Goal: Information Seeking & Learning: Learn about a topic

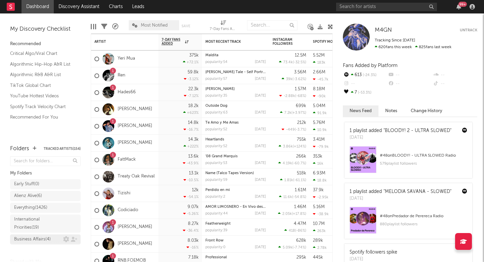
click at [37, 237] on div "Business Affairs ( 4 )" at bounding box center [32, 239] width 37 height 8
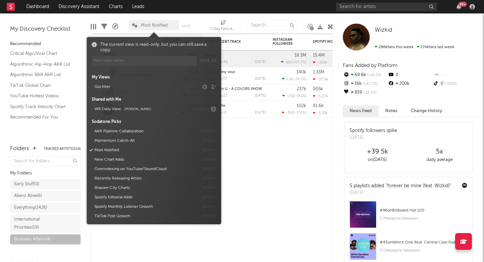
click at [161, 26] on span "Most Notified" at bounding box center [154, 25] width 27 height 4
click at [132, 108] on span "[PERSON_NAME]" at bounding box center [137, 108] width 27 height 3
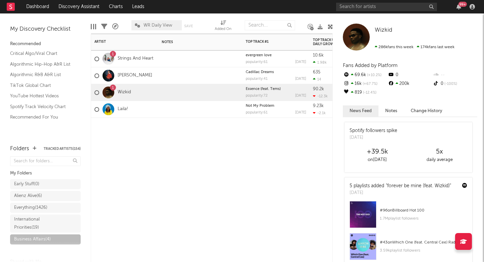
click at [282, 186] on div "Artist Notifications Notes Top Track #1 Popularity Released Top Track US Audio …" at bounding box center [212, 148] width 242 height 228
click at [320, 27] on icon at bounding box center [320, 26] width 5 height 5
click at [128, 73] on link "[PERSON_NAME]" at bounding box center [135, 76] width 35 height 6
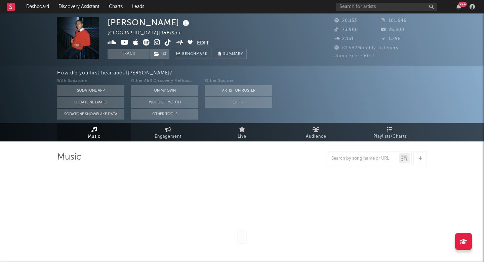
select select "6m"
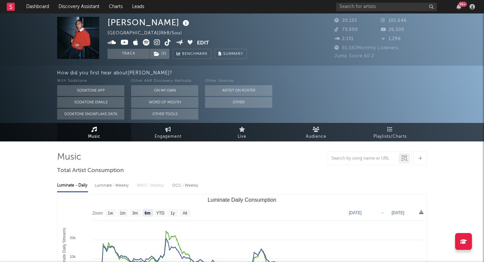
click at [158, 44] on icon at bounding box center [157, 42] width 6 height 7
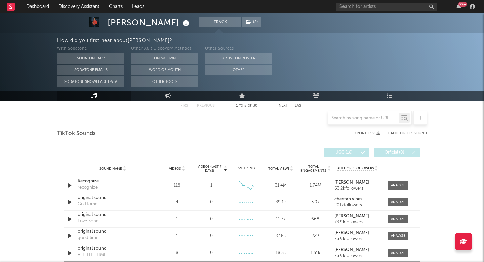
scroll to position [435, 0]
